Goal: Transaction & Acquisition: Purchase product/service

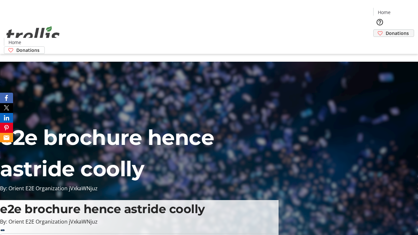
click at [385, 30] on span "Donations" at bounding box center [396, 33] width 23 height 7
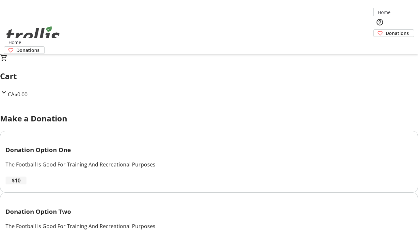
click at [21, 184] on span "$10" at bounding box center [16, 181] width 9 height 8
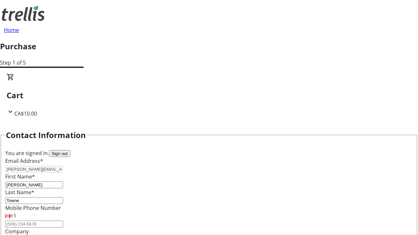
select select "BC"
select select "CA"
type input "V1Y 0C2"
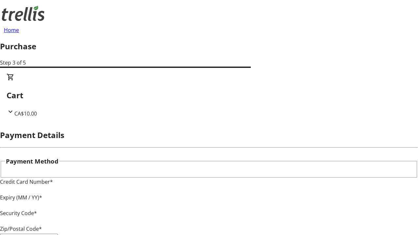
type input "V1Y 0C2"
